Goal: Information Seeking & Learning: Compare options

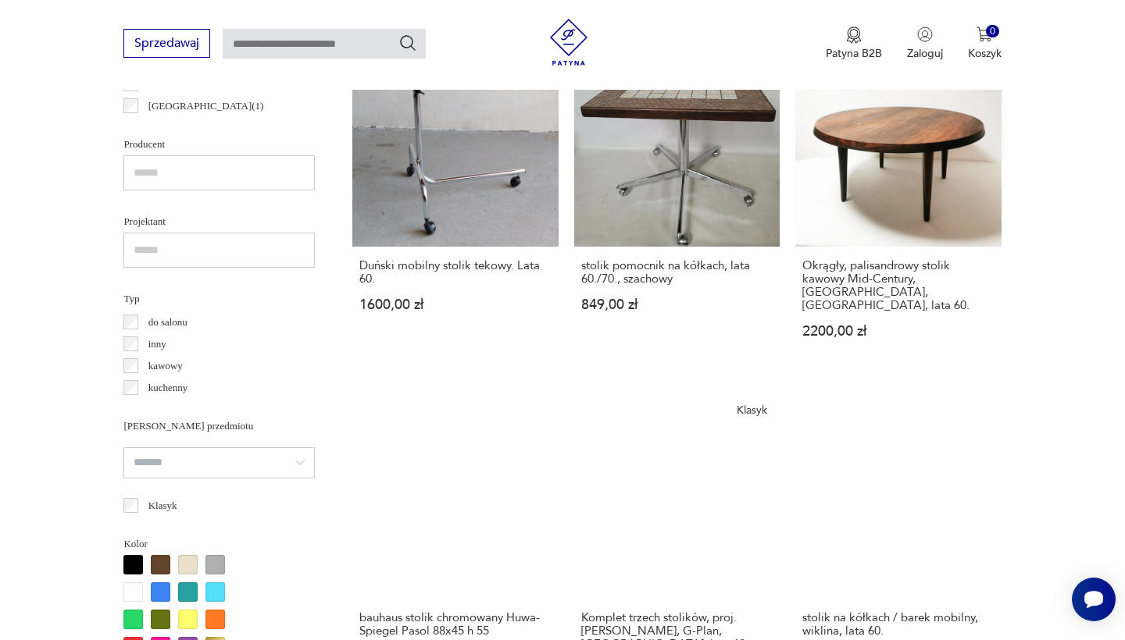
scroll to position [1092, 0]
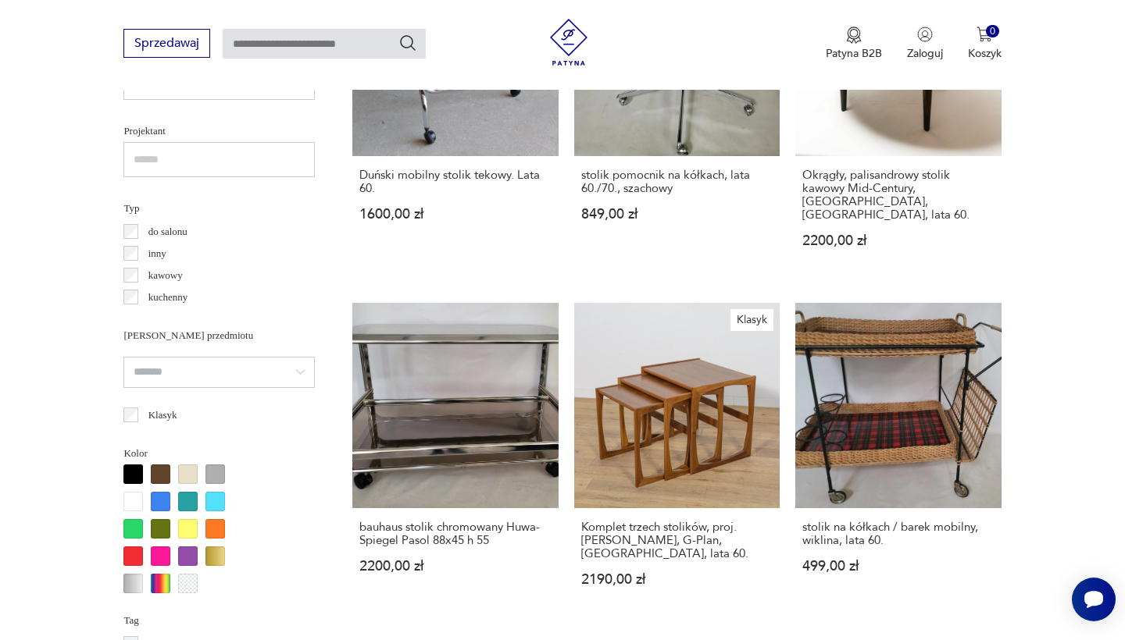
click at [218, 557] on div at bounding box center [215, 557] width 20 height 20
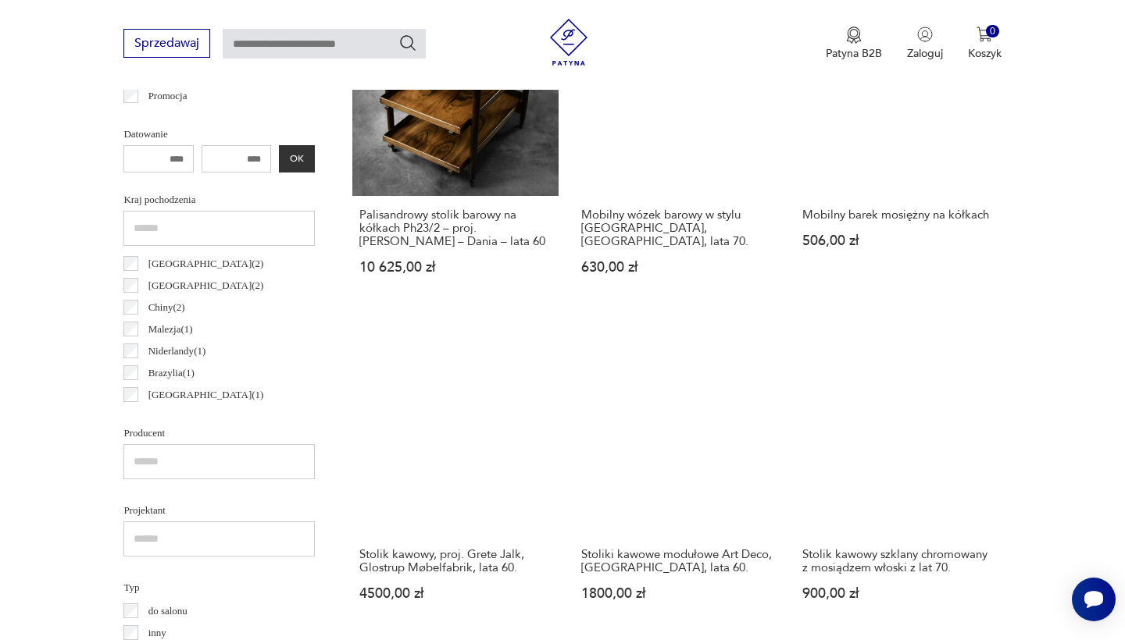
scroll to position [865, 0]
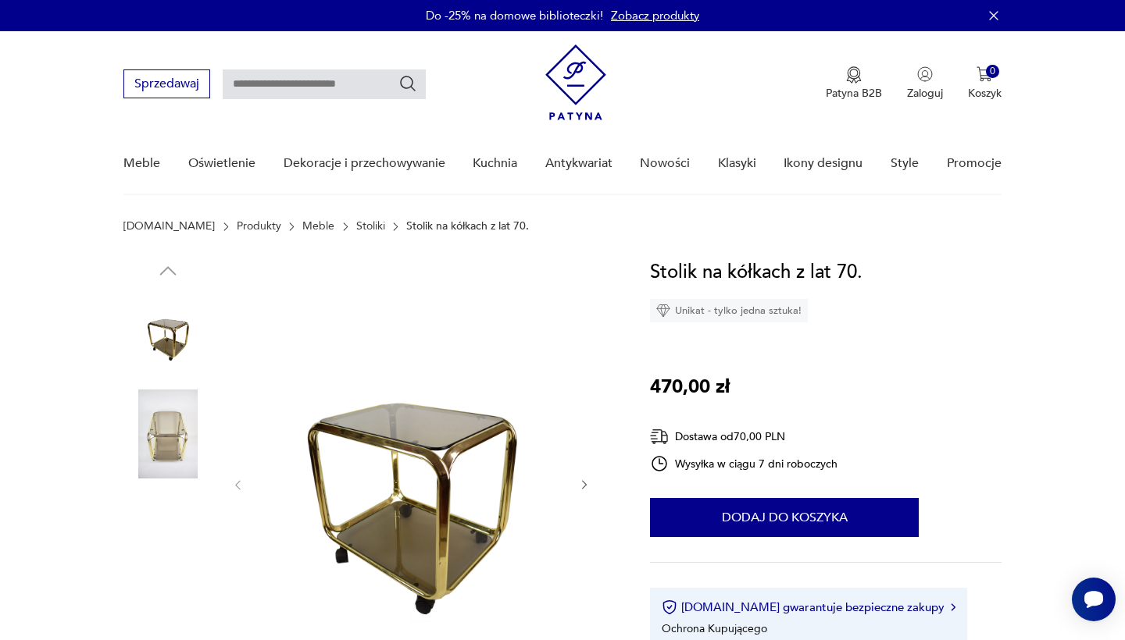
click at [172, 441] on img at bounding box center [167, 434] width 89 height 89
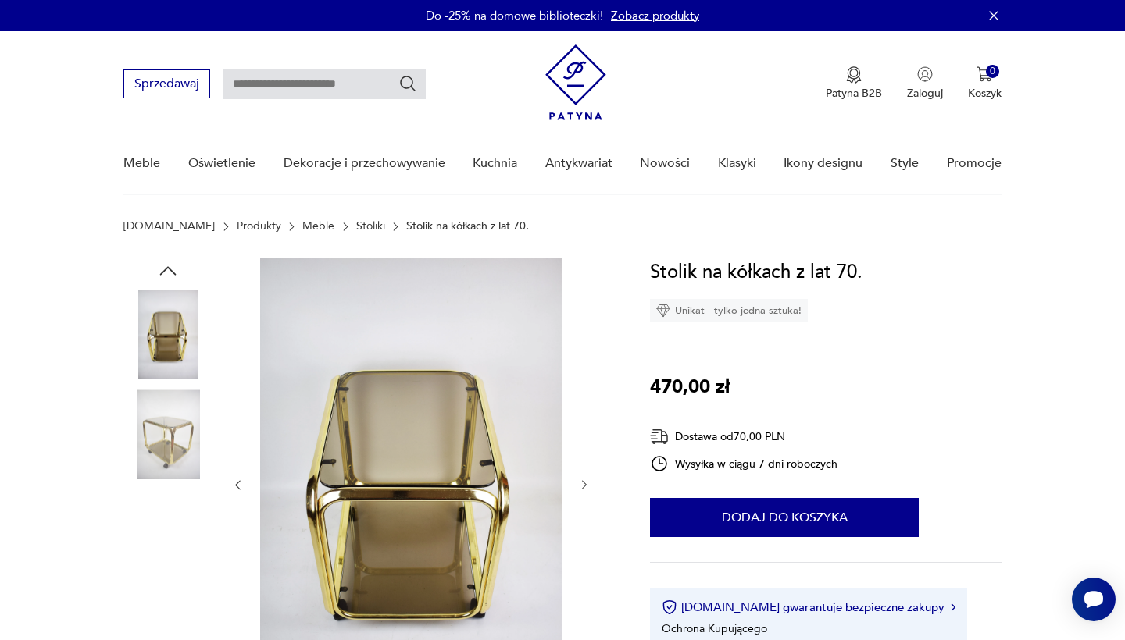
click at [166, 513] on img at bounding box center [167, 534] width 89 height 89
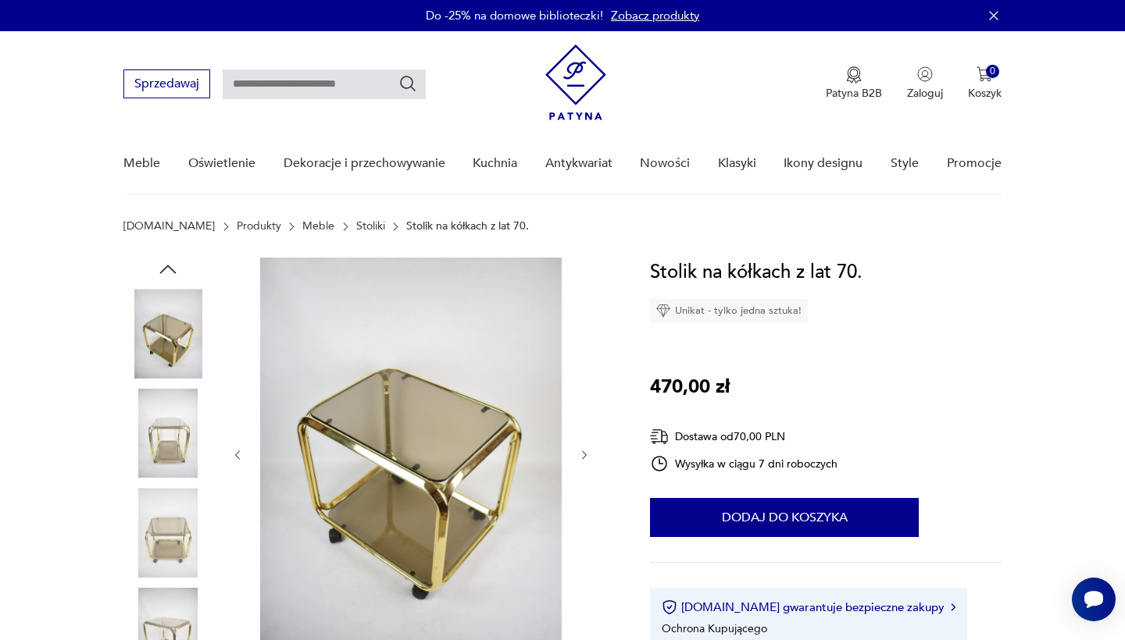
click at [167, 568] on img at bounding box center [167, 532] width 89 height 89
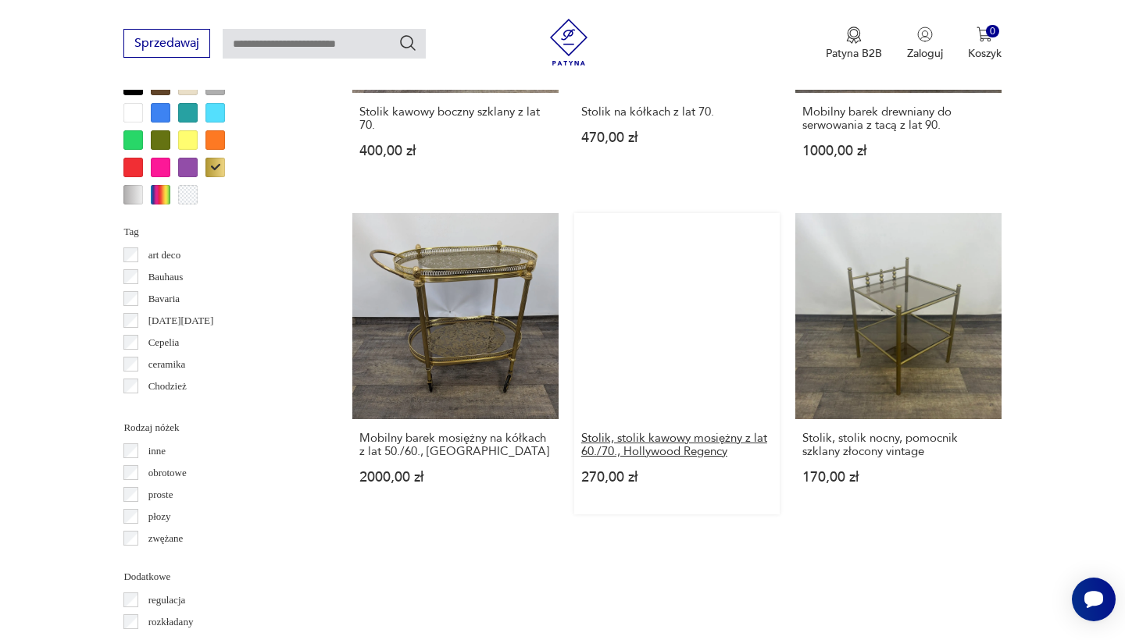
scroll to position [1496, 0]
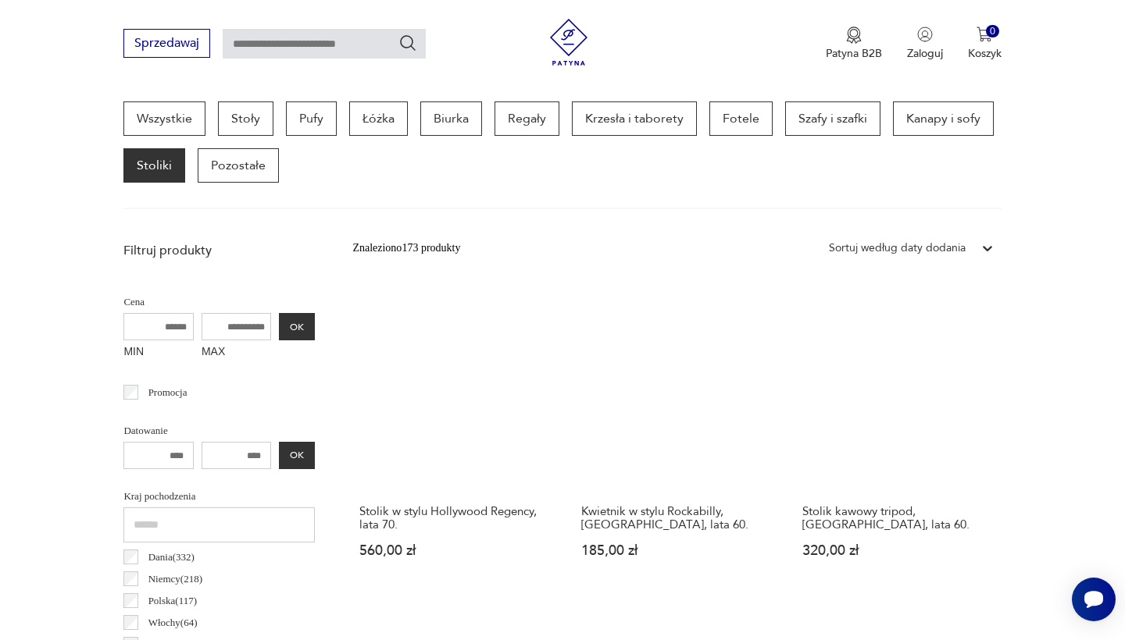
scroll to position [425, 0]
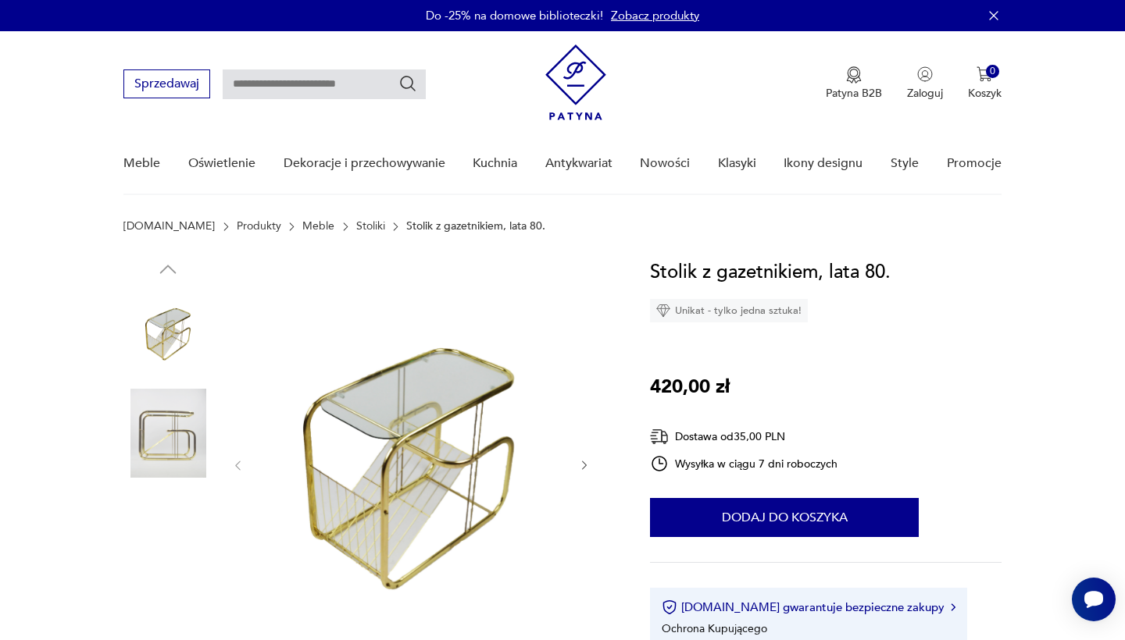
click at [172, 434] on img at bounding box center [167, 433] width 89 height 89
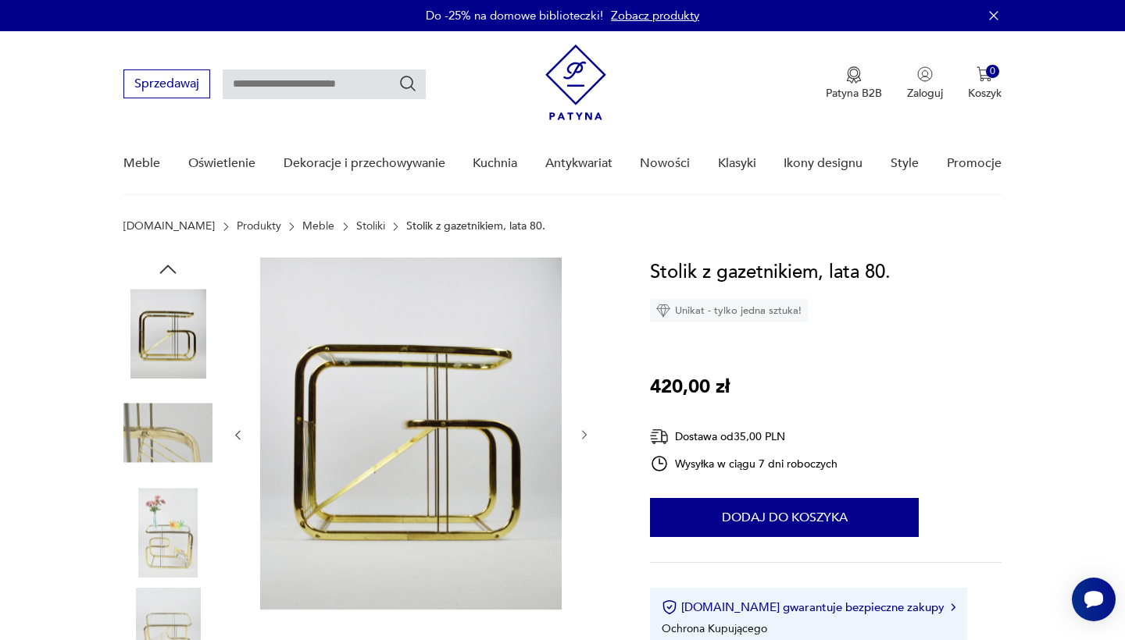
click at [182, 525] on img at bounding box center [167, 532] width 89 height 89
